Goal: Information Seeking & Learning: Learn about a topic

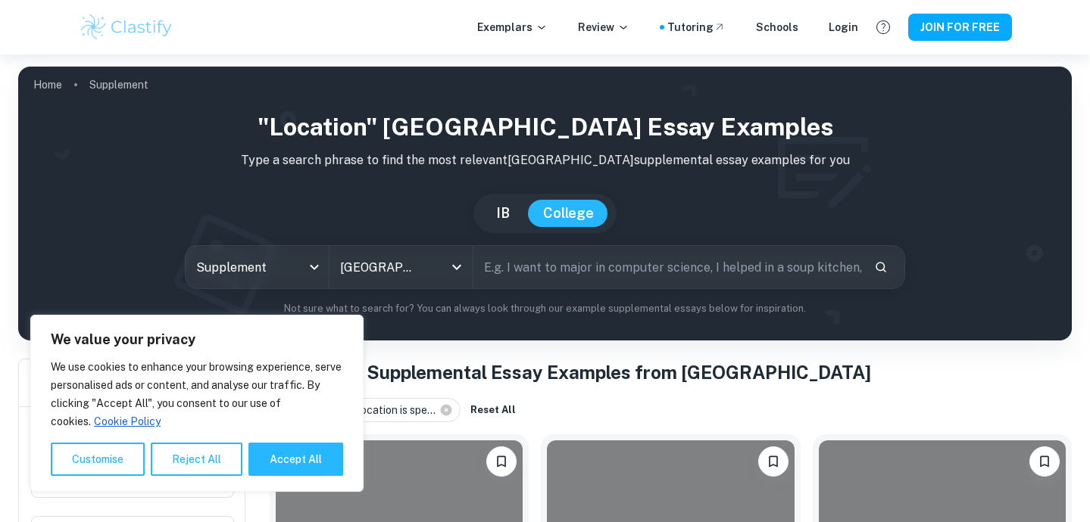
scroll to position [239, 0]
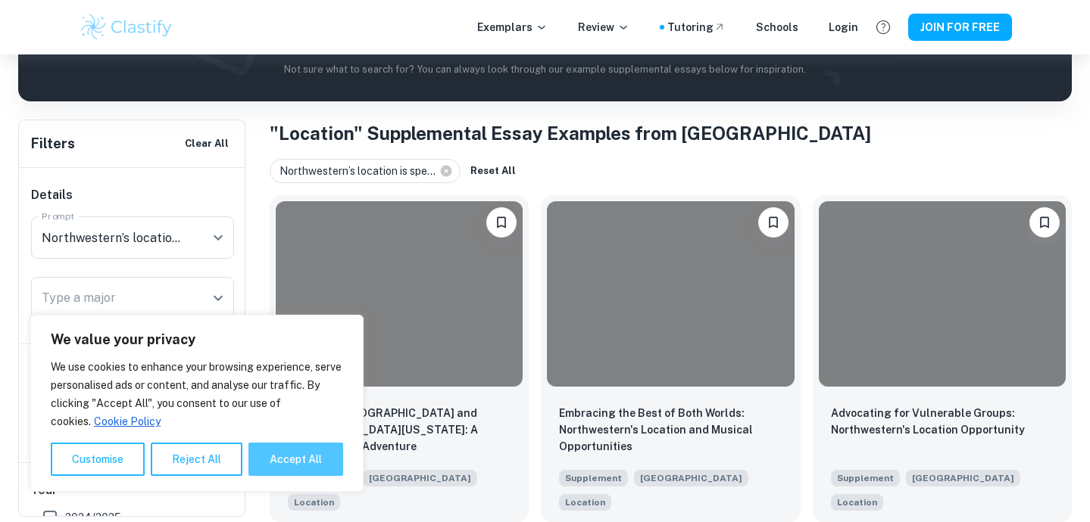
click at [281, 461] on button "Accept All" at bounding box center [295, 459] width 95 height 33
checkbox input "true"
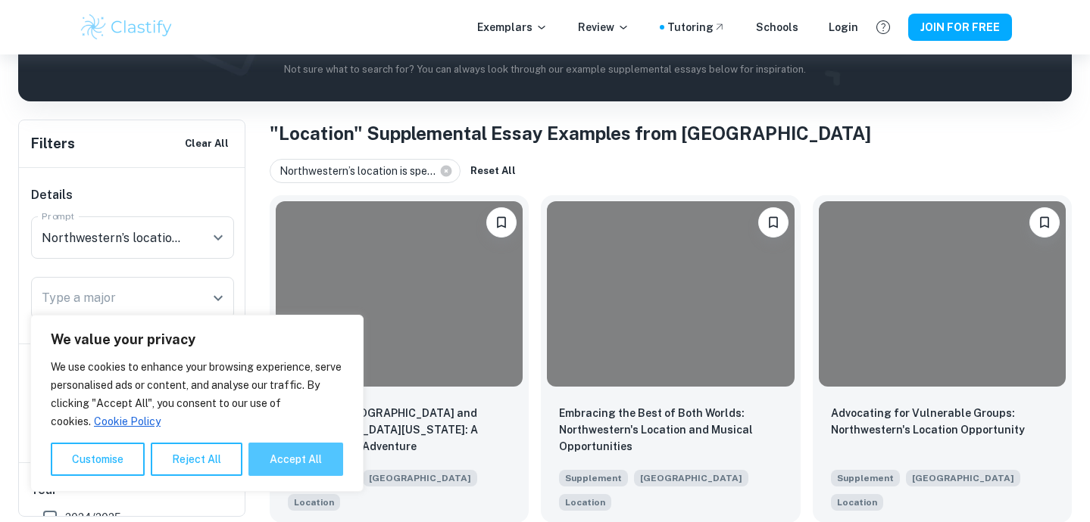
checkbox input "true"
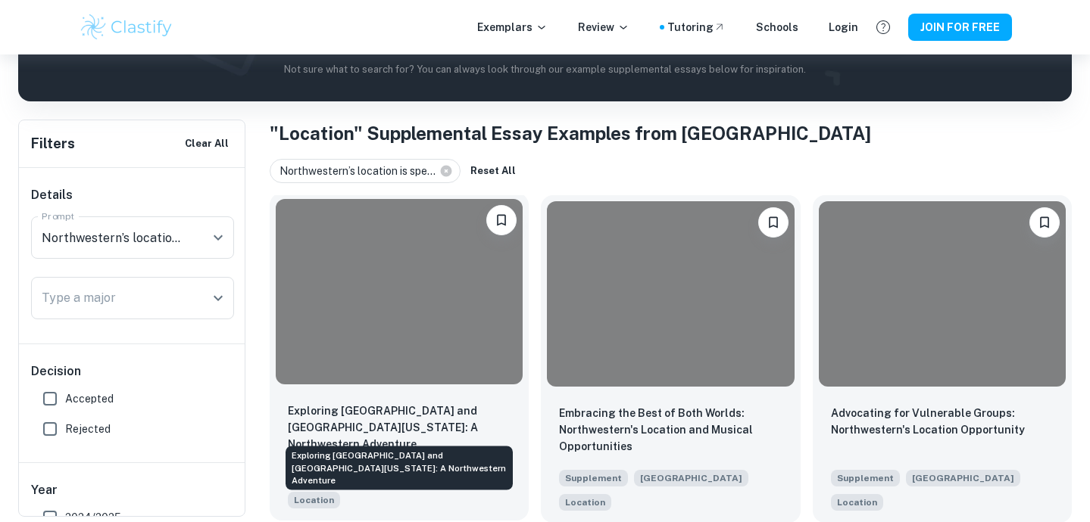
click at [408, 412] on p "Exploring [GEOGRAPHIC_DATA] and [GEOGRAPHIC_DATA][US_STATE]: A Northwestern Adv…" at bounding box center [399, 428] width 223 height 50
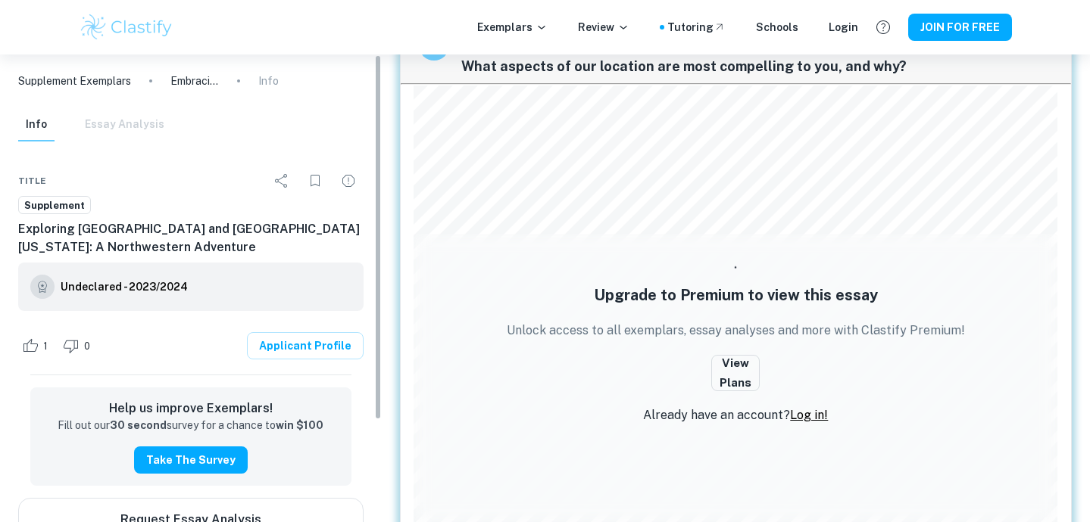
scroll to position [1623, 0]
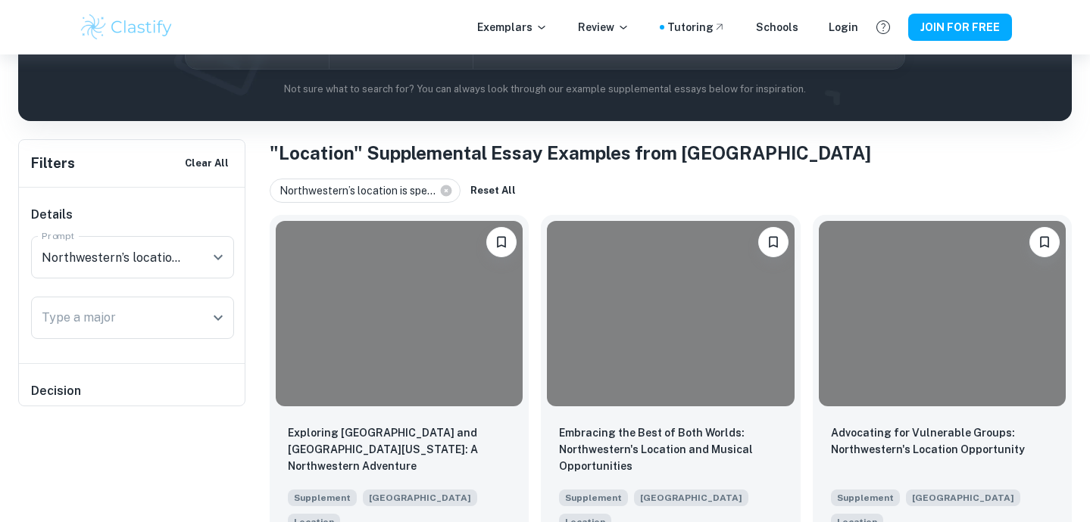
scroll to position [220, 0]
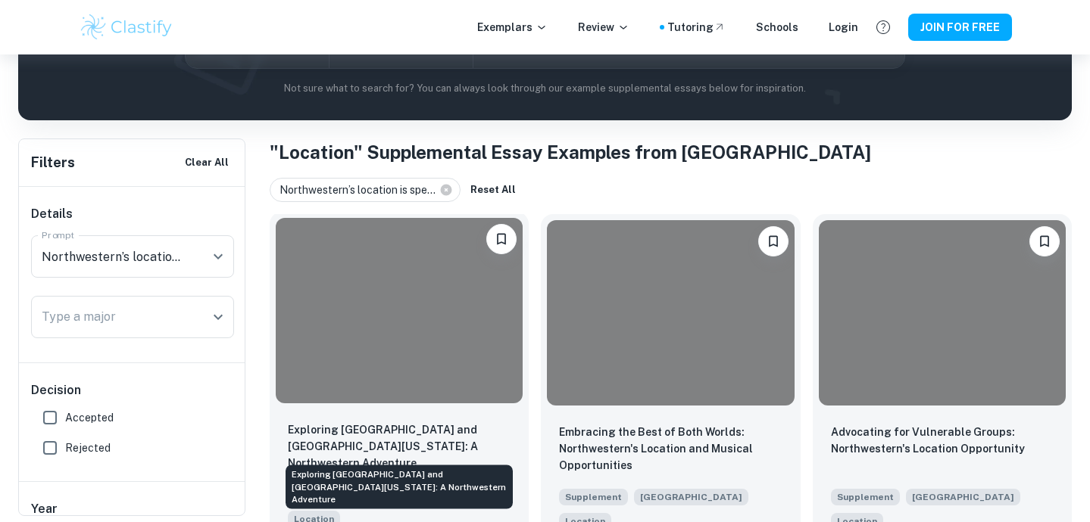
click at [387, 433] on p "Exploring [GEOGRAPHIC_DATA] and [GEOGRAPHIC_DATA][US_STATE]: A Northwestern Adv…" at bounding box center [399, 447] width 223 height 50
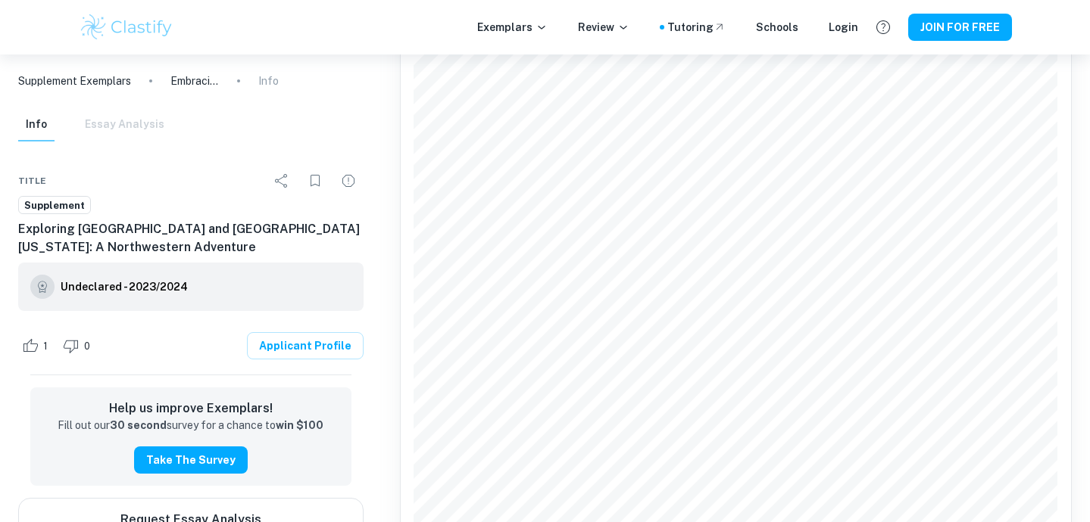
scroll to position [494, 0]
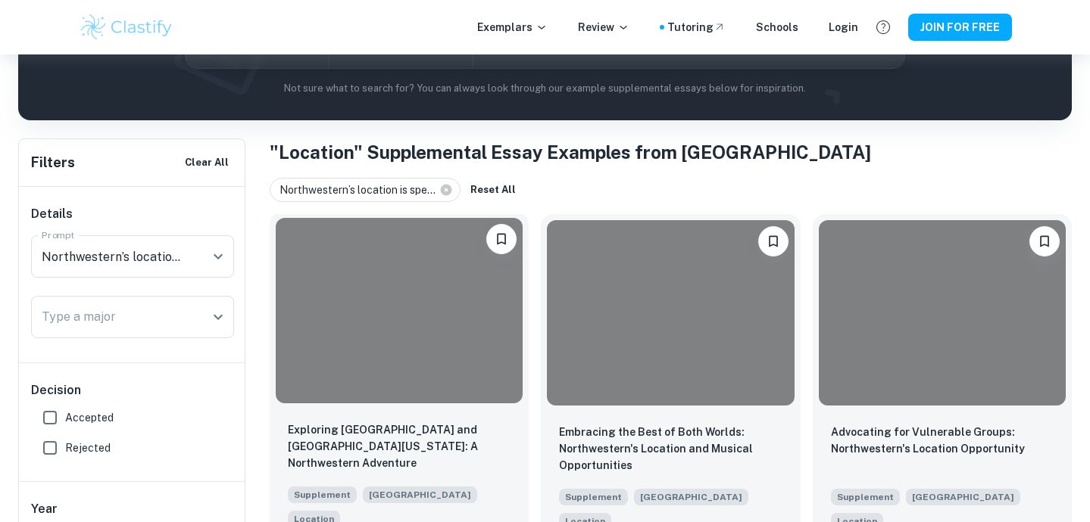
scroll to position [239, 0]
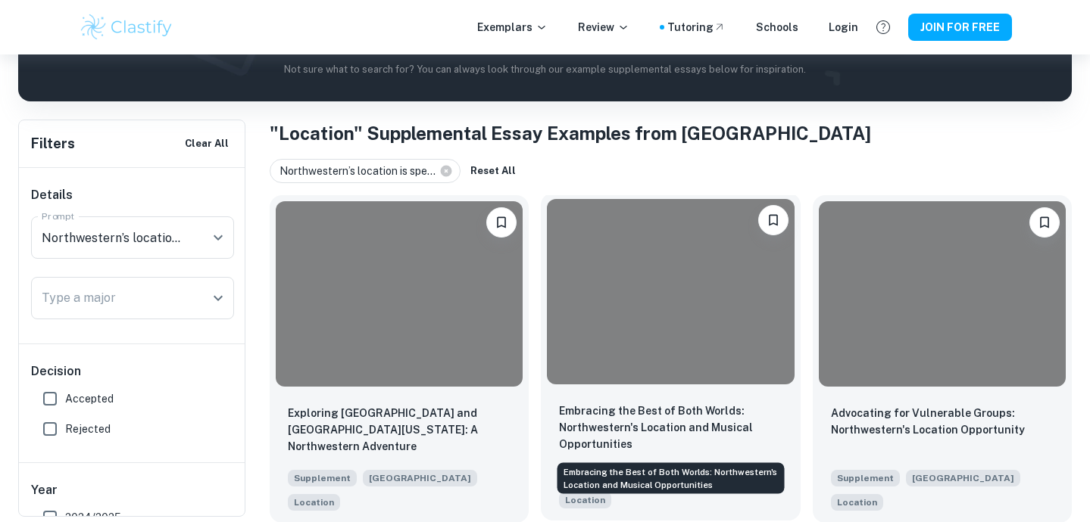
click at [743, 420] on p "Embracing the Best of Both Worlds: Northwestern's Location and Musical Opportun…" at bounding box center [670, 428] width 223 height 50
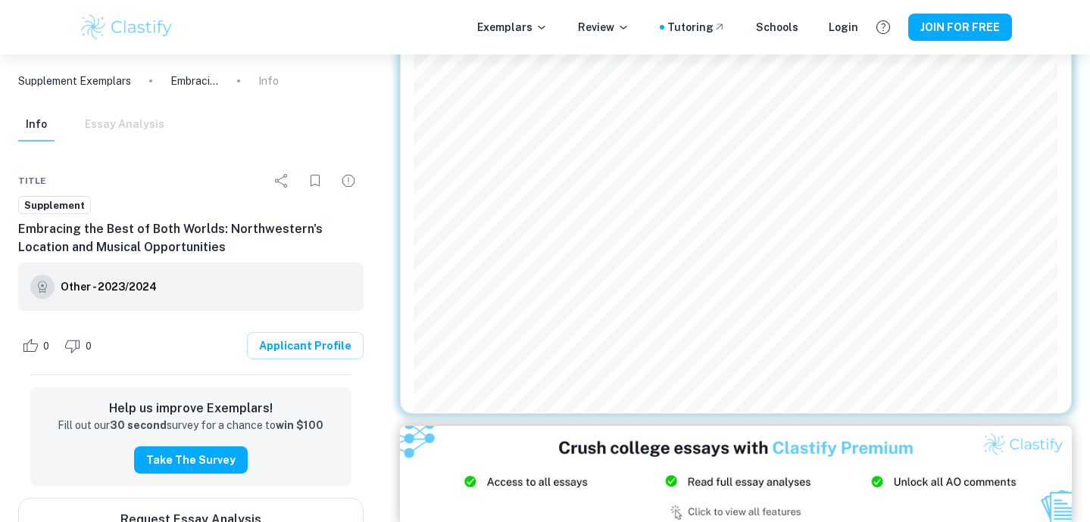
scroll to position [888, 0]
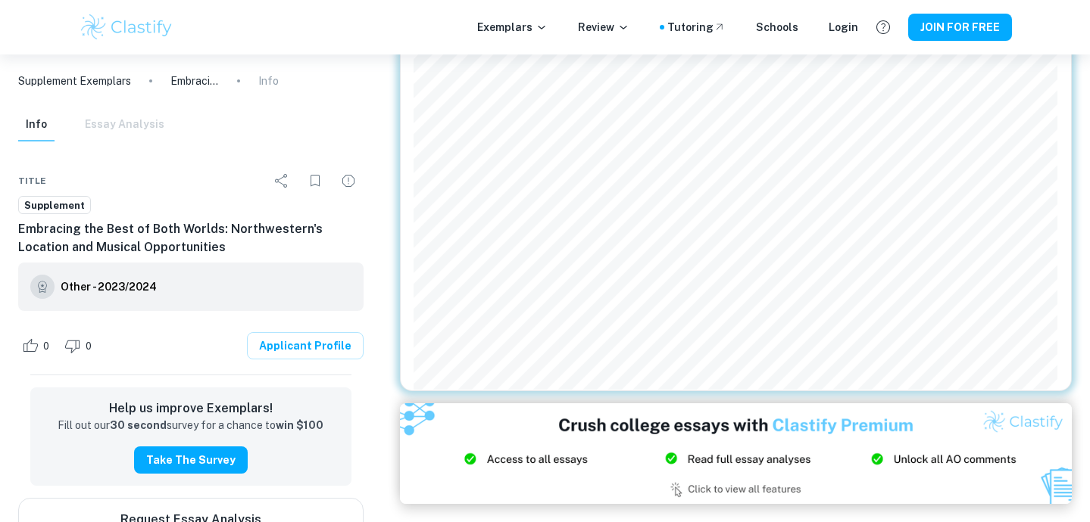
scroll to position [239, 0]
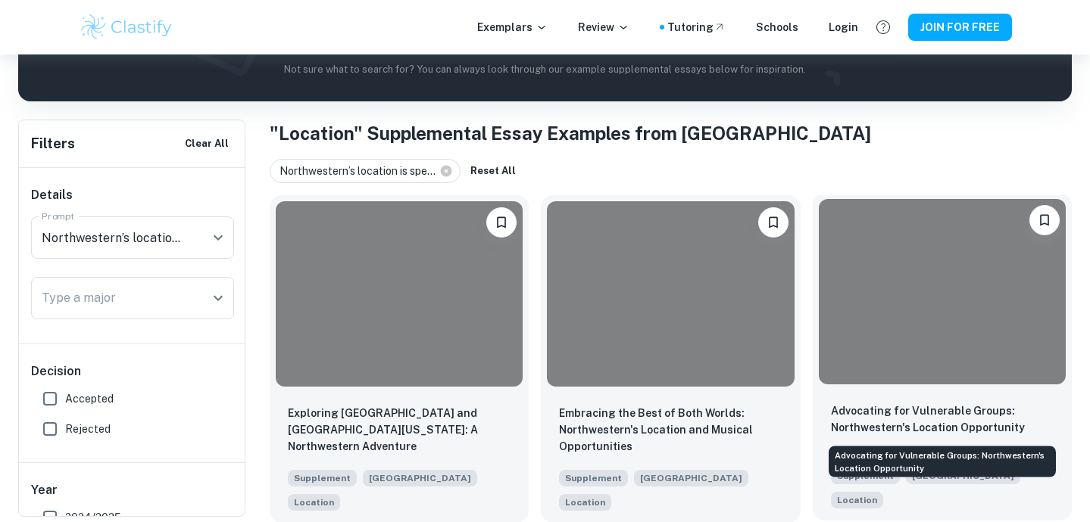
click at [862, 420] on p "Advocating for Vulnerable Groups: Northwestern's Location Opportunity" at bounding box center [942, 419] width 223 height 33
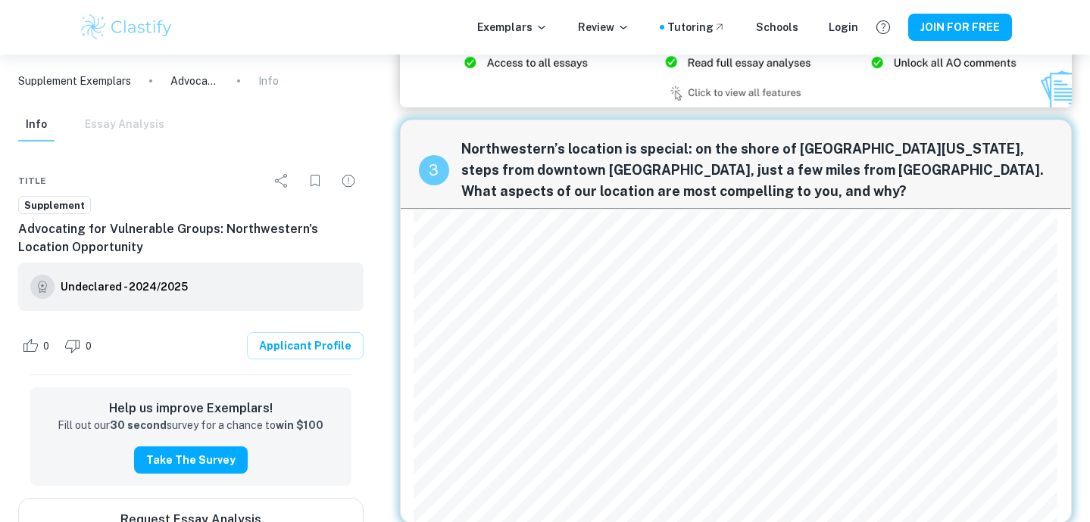
scroll to position [1054, 0]
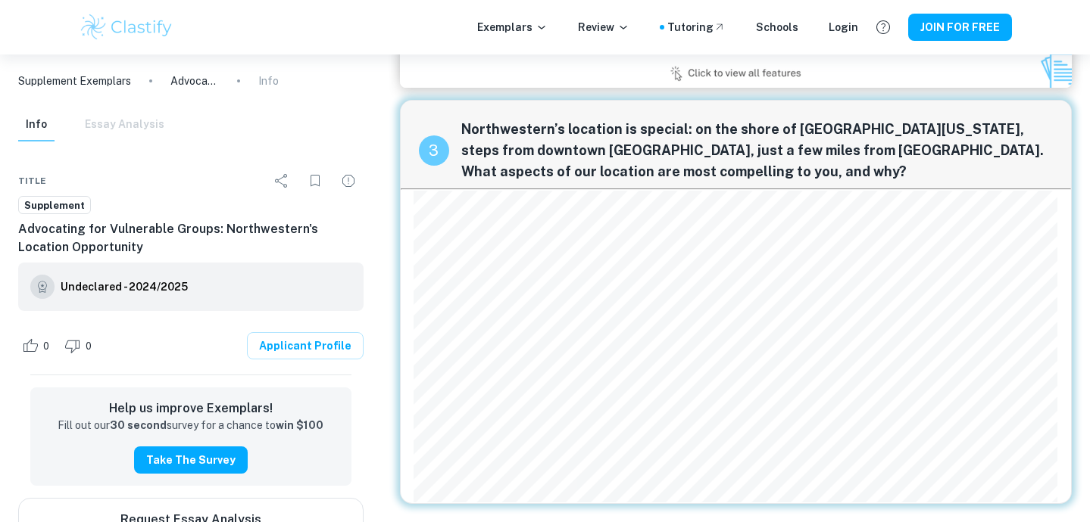
scroll to position [239, 0]
